Goal: Task Accomplishment & Management: Use online tool/utility

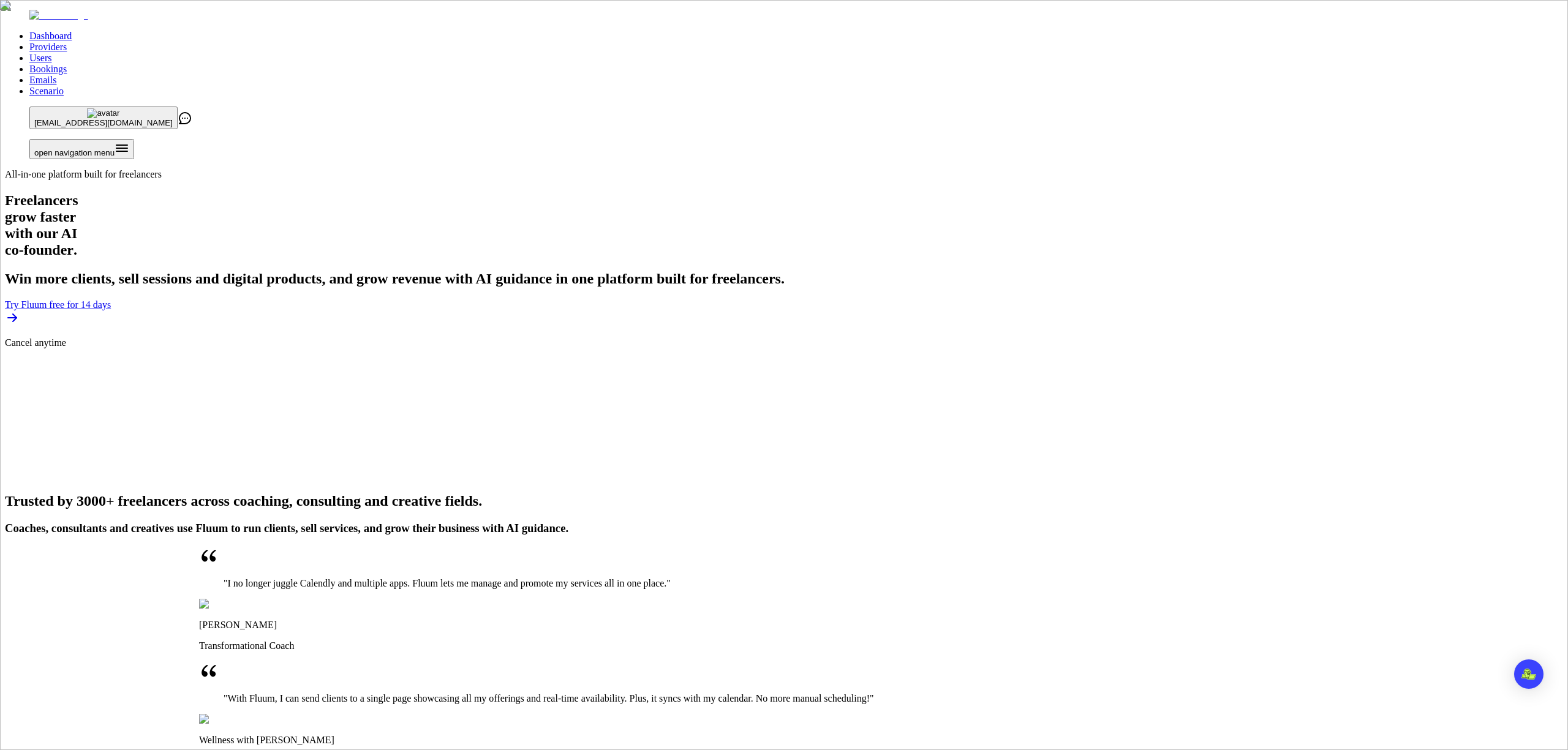
click at [67, 42] on link "Providers" at bounding box center [48, 47] width 37 height 10
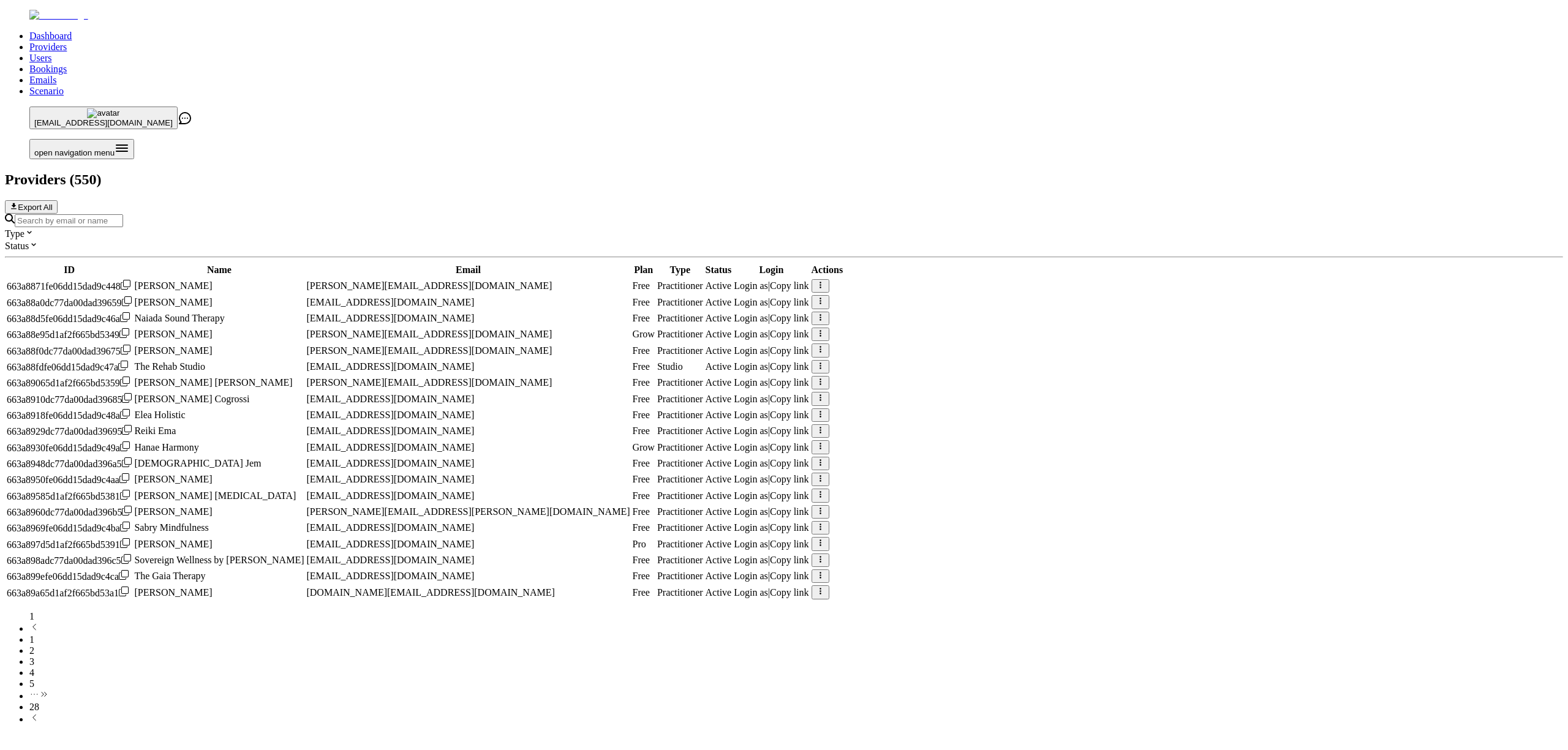
click at [123, 214] on input "Search by email or name" at bounding box center [68, 220] width 108 height 13
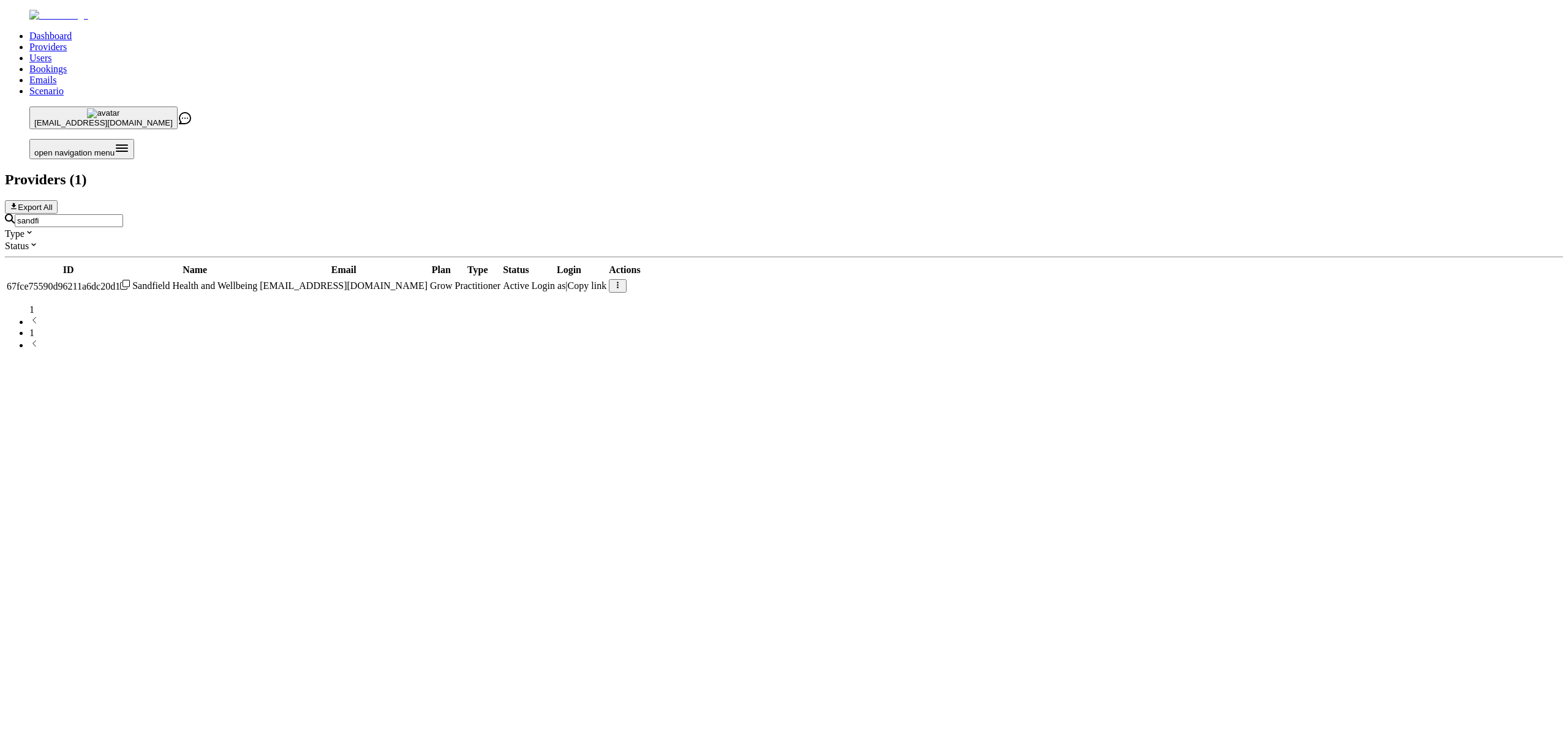
type input "sandfi"
click at [566, 281] on span "Login as" at bounding box center [549, 286] width 35 height 10
